Goal: Task Accomplishment & Management: Use online tool/utility

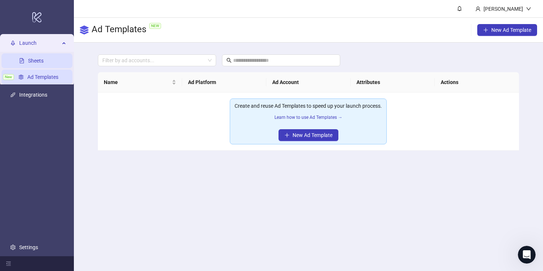
click at [44, 60] on link "Sheets" at bounding box center [36, 61] width 16 height 6
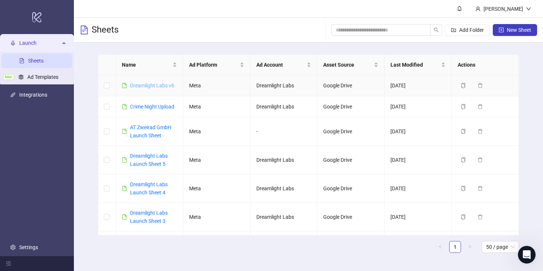
click at [145, 84] on link "Dreamlight Labs v6" at bounding box center [152, 85] width 44 height 6
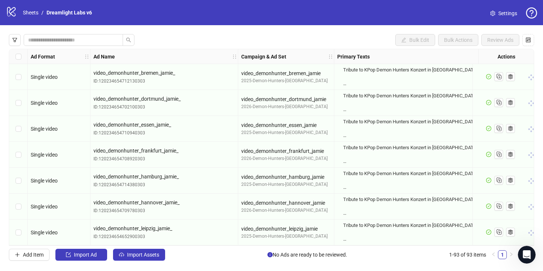
drag, startPoint x: 84, startPoint y: 255, endPoint x: 18, endPoint y: 271, distance: 67.7
click at [18, 270] on html "logo/logo-mobile Sheets / Dreamlight Labs v6 Settings Bulk Edit Bulk Actions Re…" at bounding box center [271, 135] width 543 height 271
click at [29, 257] on span "Add Item" at bounding box center [33, 254] width 21 height 6
click at [22, 256] on button "Add Item" at bounding box center [29, 254] width 41 height 12
click at [92, 256] on span "Import Ad" at bounding box center [85, 254] width 23 height 6
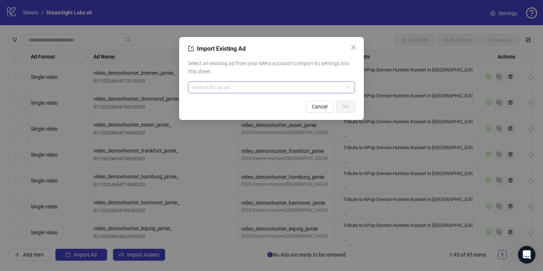
click at [284, 87] on input "search" at bounding box center [269, 87] width 152 height 11
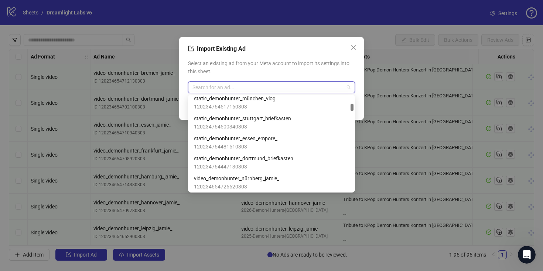
scroll to position [366, 0]
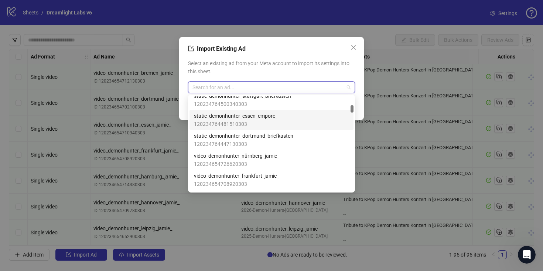
click at [293, 111] on div "static_demonhunter_essen_empore_ 120234764481510303" at bounding box center [272, 120] width 164 height 20
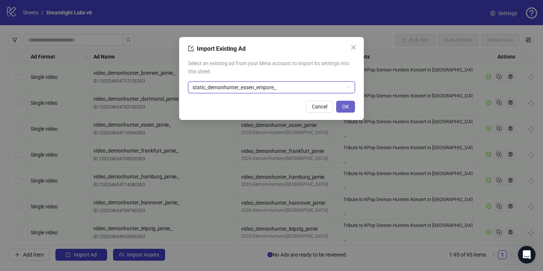
click at [343, 106] on span "OK" at bounding box center [345, 107] width 7 height 6
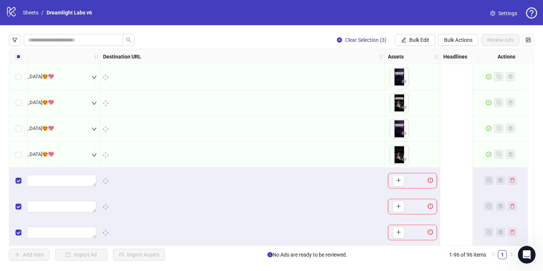
scroll to position [2306, 0]
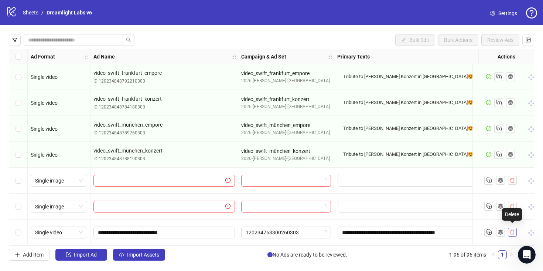
click at [510, 229] on icon "delete" at bounding box center [512, 231] width 5 height 5
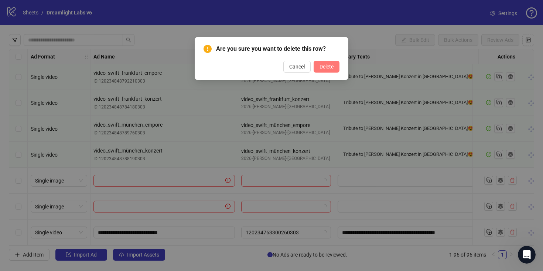
click at [330, 67] on span "Delete" at bounding box center [327, 67] width 14 height 6
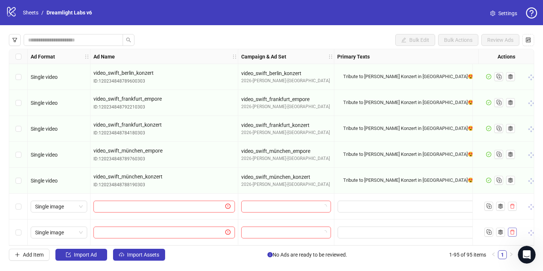
click at [512, 230] on icon "delete" at bounding box center [512, 231] width 5 height 5
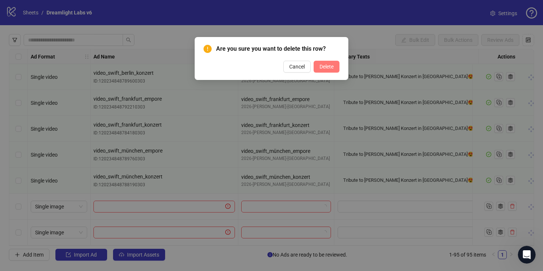
click at [333, 66] on span "Delete" at bounding box center [327, 67] width 14 height 6
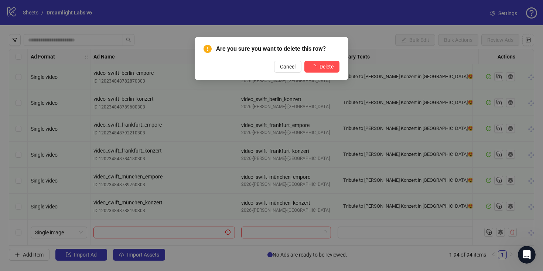
scroll to position [2254, 0]
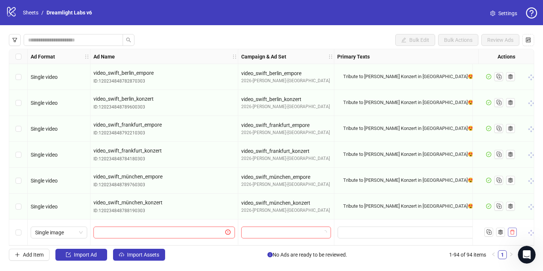
click at [513, 233] on button "button" at bounding box center [512, 231] width 9 height 9
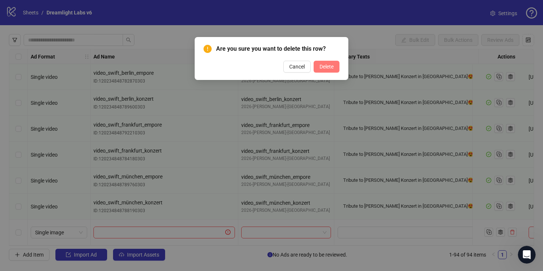
click at [321, 72] on button "Delete" at bounding box center [327, 67] width 26 height 12
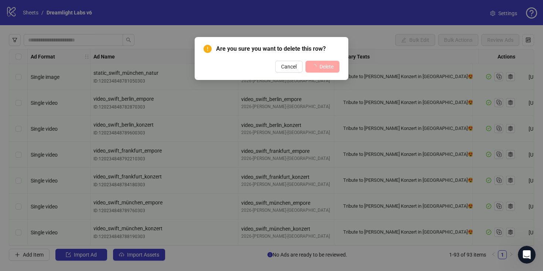
scroll to position [2229, 0]
